Goal: Transaction & Acquisition: Book appointment/travel/reservation

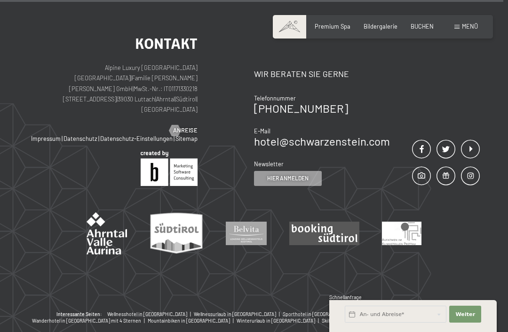
scroll to position [2622, 0]
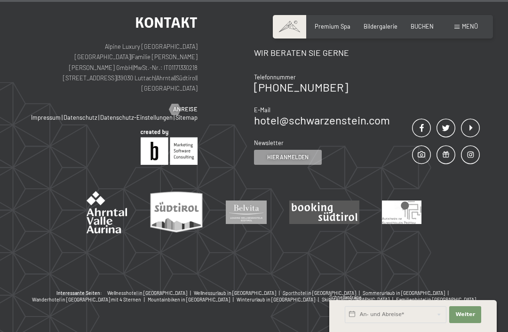
click at [474, 27] on span "Menü" at bounding box center [470, 27] width 16 height 8
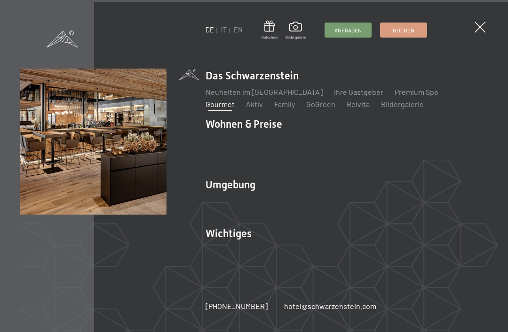
click at [235, 109] on link "Gourmet" at bounding box center [219, 104] width 29 height 9
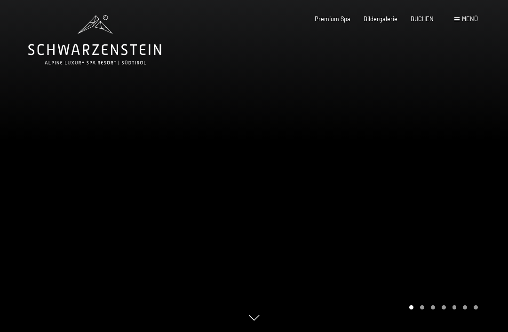
click at [97, 45] on icon at bounding box center [94, 49] width 133 height 11
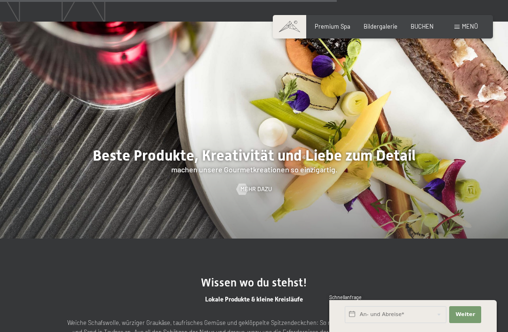
scroll to position [1711, 0]
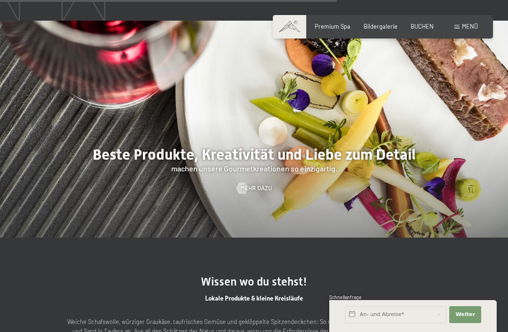
click at [261, 193] on span "Mehr dazu" at bounding box center [255, 188] width 31 height 8
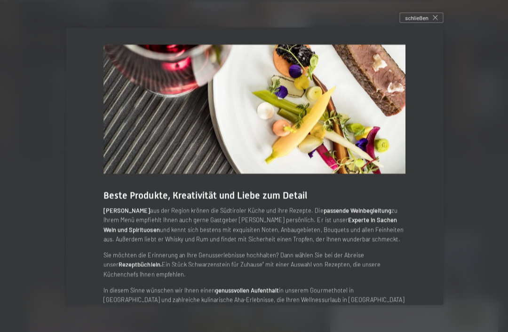
scroll to position [2237, 0]
click at [438, 23] on div "schließen" at bounding box center [420, 18] width 44 height 10
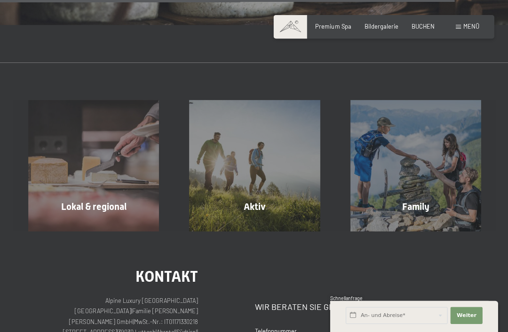
scroll to position [2368, 0]
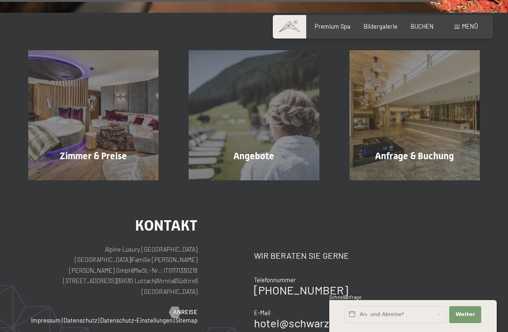
scroll to position [1165, 0]
click at [107, 150] on span "Zimmer & Preise" at bounding box center [93, 155] width 67 height 11
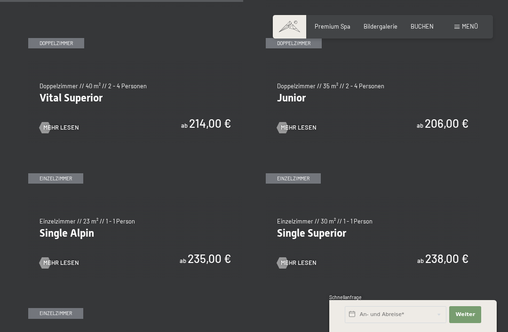
scroll to position [1019, 0]
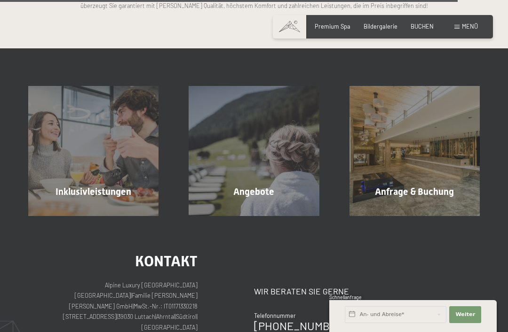
scroll to position [1957, 0]
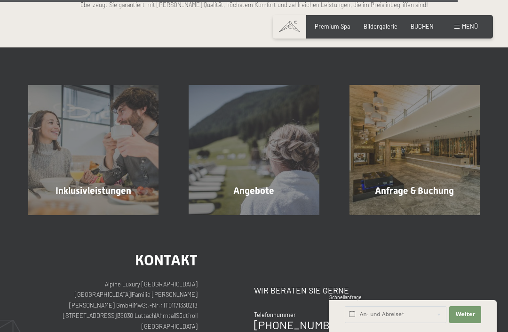
click at [278, 184] on div "Angebote" at bounding box center [253, 190] width 160 height 13
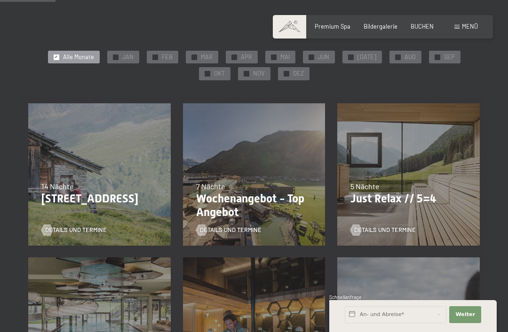
scroll to position [148, 0]
click at [396, 183] on div "5 Nächte" at bounding box center [408, 186] width 116 height 10
click at [395, 192] on p "Just Relax // 5=4" at bounding box center [408, 199] width 116 height 14
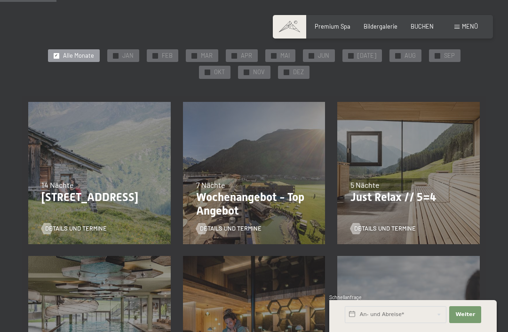
click at [369, 180] on span "5 Nächte" at bounding box center [364, 184] width 29 height 9
click at [369, 146] on div "24.09.–[DATE] 26.10.–[DATE] 21.12.–[DATE] 04.01.–[DATE] 08.03.–[DATE] 08.11.–[D…" at bounding box center [408, 173] width 155 height 155
click at [415, 191] on p "Just Relax // 5=4" at bounding box center [408, 198] width 116 height 14
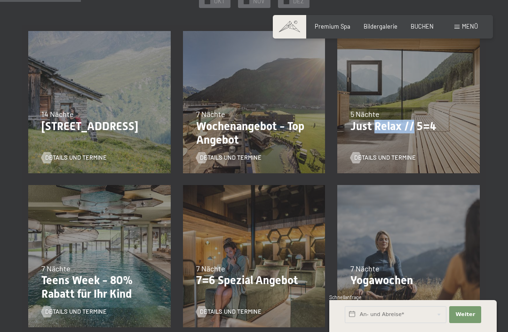
scroll to position [219, 0]
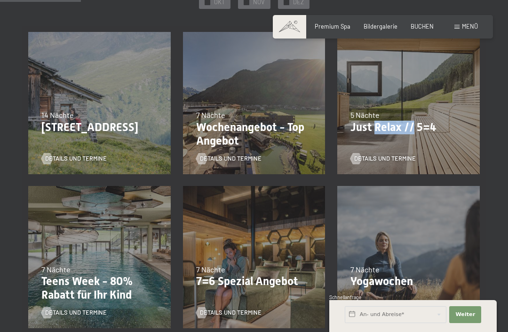
click at [445, 112] on div "5 Nächte" at bounding box center [408, 115] width 116 height 10
click at [258, 129] on p "Wochenangebot - Top Angebot" at bounding box center [254, 134] width 116 height 27
click at [229, 130] on p "Wochenangebot - Top Angebot" at bounding box center [254, 134] width 116 height 27
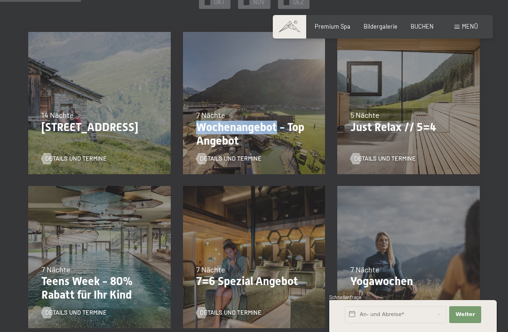
click at [270, 135] on p "Wochenangebot - Top Angebot" at bounding box center [254, 134] width 116 height 27
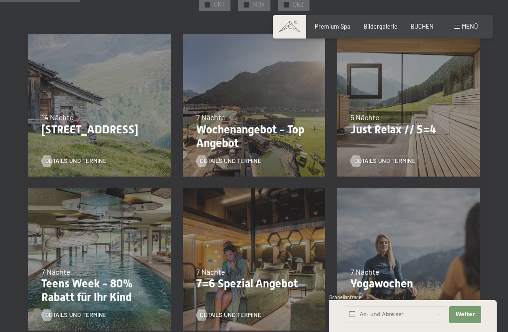
click at [272, 118] on div "7 Nächte" at bounding box center [254, 117] width 116 height 10
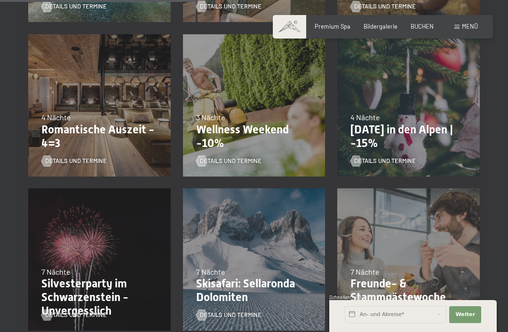
scroll to position [527, 0]
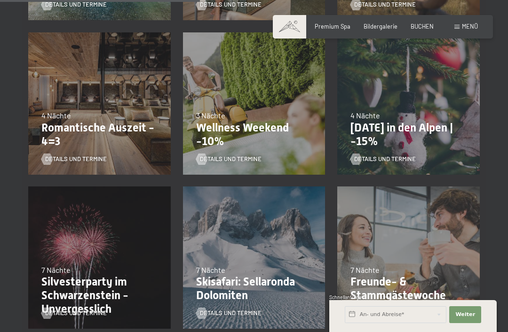
click at [470, 227] on div "28.02.–08.03.2026 7 Nächte Freunde- & Stammgästewoche Details und Termine" at bounding box center [408, 258] width 155 height 155
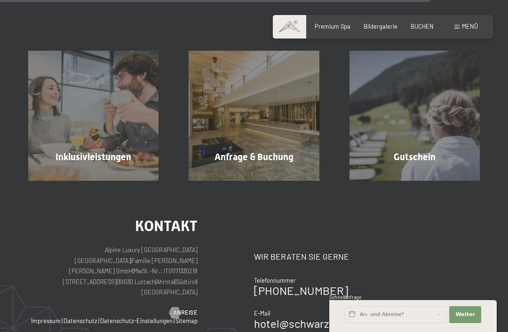
scroll to position [1196, 0]
click at [266, 130] on div "Anfrage & Buchung Mehr erfahren" at bounding box center [253, 115] width 160 height 130
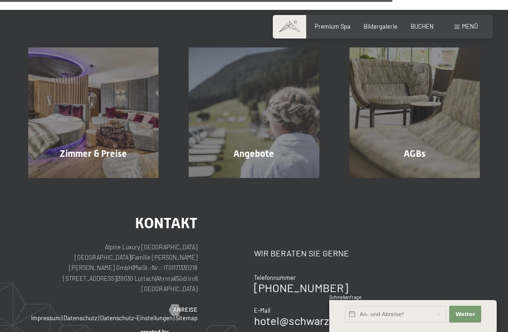
scroll to position [579, 0]
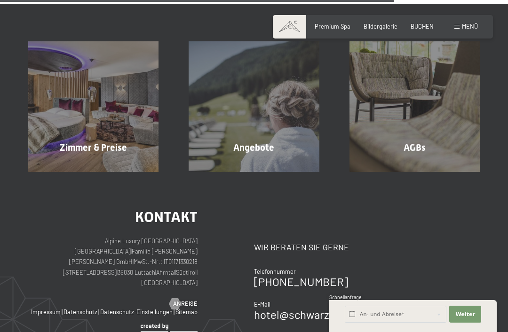
click at [276, 141] on div "Angebote" at bounding box center [253, 147] width 160 height 13
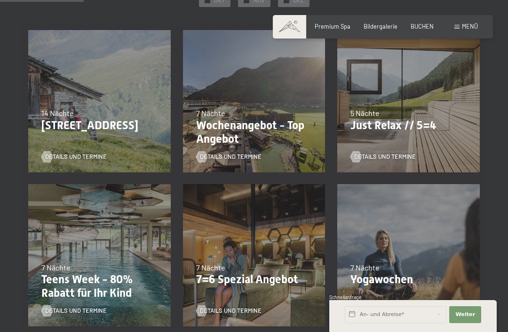
scroll to position [221, 0]
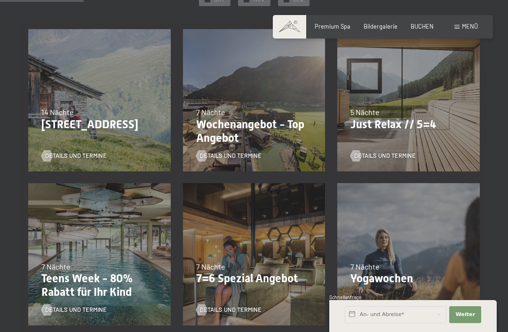
click at [258, 111] on div "7 Nächte" at bounding box center [254, 112] width 116 height 10
click at [243, 132] on p "Wochenangebot - Top Angebot" at bounding box center [254, 131] width 116 height 27
click at [212, 118] on p "Wochenangebot - Top Angebot" at bounding box center [254, 131] width 116 height 27
click at [297, 26] on span at bounding box center [289, 26] width 33 height 23
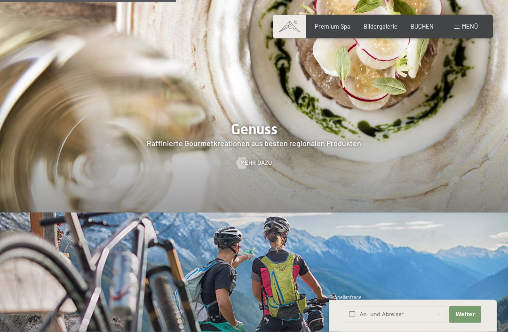
scroll to position [1259, 0]
click at [254, 161] on span "Mehr dazu" at bounding box center [255, 163] width 31 height 8
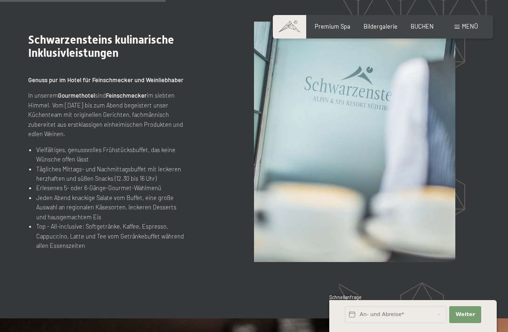
scroll to position [843, 0]
click at [356, 179] on img at bounding box center [354, 141] width 201 height 241
click at [361, 178] on img at bounding box center [354, 141] width 201 height 241
click at [356, 186] on img at bounding box center [354, 141] width 201 height 241
click at [369, 182] on img at bounding box center [354, 141] width 201 height 241
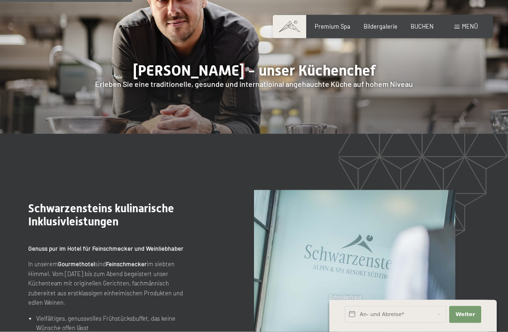
scroll to position [664, 0]
